Goal: Task Accomplishment & Management: Manage account settings

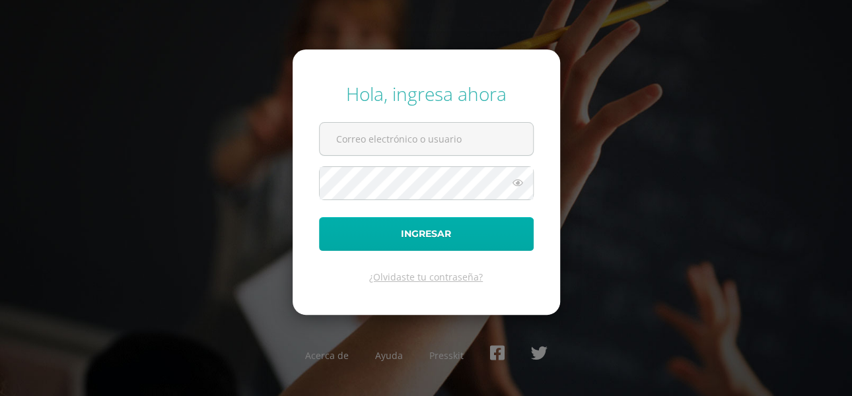
type input "[EMAIL_ADDRESS][DOMAIN_NAME]"
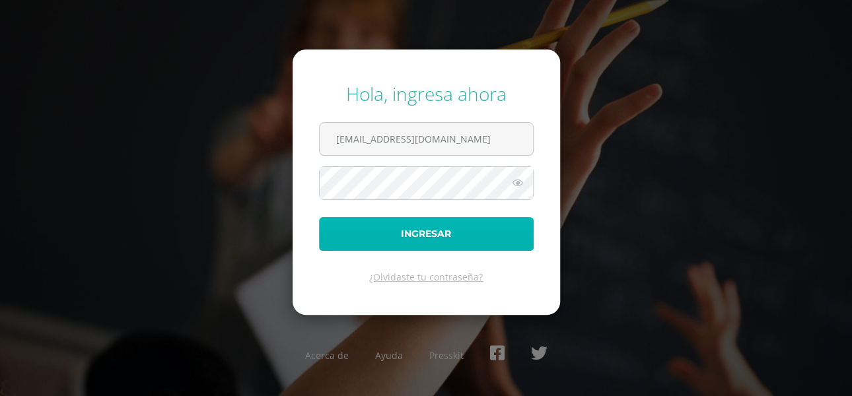
click at [385, 235] on button "Ingresar" at bounding box center [426, 234] width 215 height 34
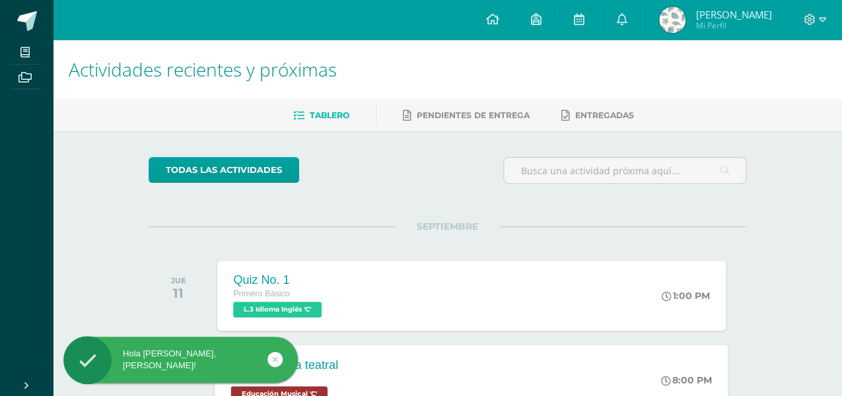
click at [551, 369] on div "Escenografía teatral Primero Básico Educación Musical 'C' 8:00 PM Escenografía …" at bounding box center [471, 380] width 513 height 71
